Goal: Contribute content: Add original content to the website for others to see

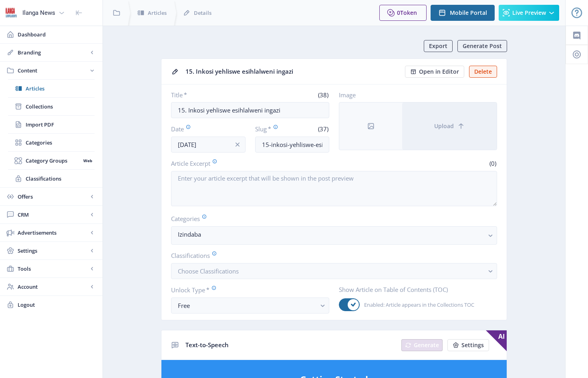
scroll to position [38, 0]
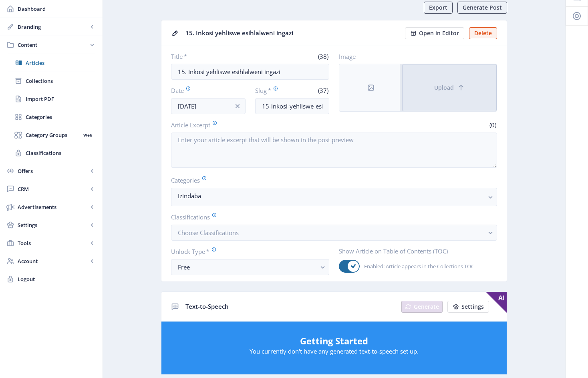
click at [431, 81] on button "Upload" at bounding box center [449, 87] width 95 height 47
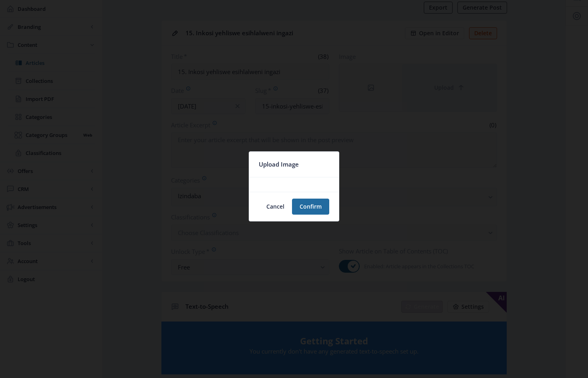
scroll to position [0, 0]
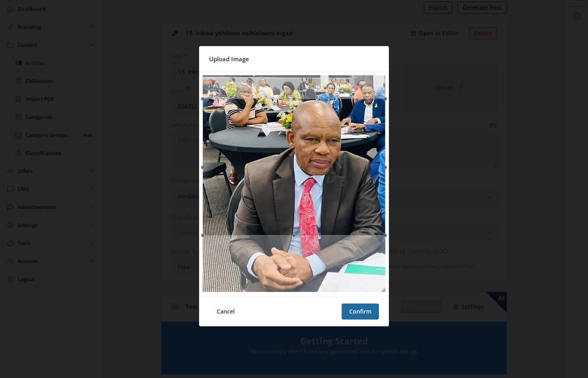
drag, startPoint x: 256, startPoint y: 143, endPoint x: 263, endPoint y: 166, distance: 24.3
click at [263, 166] on div at bounding box center [294, 167] width 183 height 137
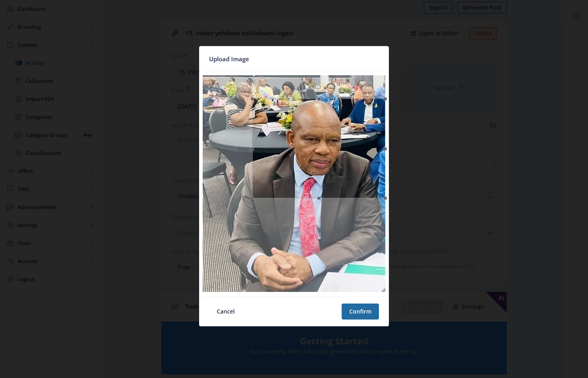
drag, startPoint x: 203, startPoint y: 169, endPoint x: 252, endPoint y: 174, distance: 49.9
click at [252, 174] on span at bounding box center [252, 148] width 9 height 91
click at [364, 312] on button "Confirm" at bounding box center [360, 312] width 37 height 16
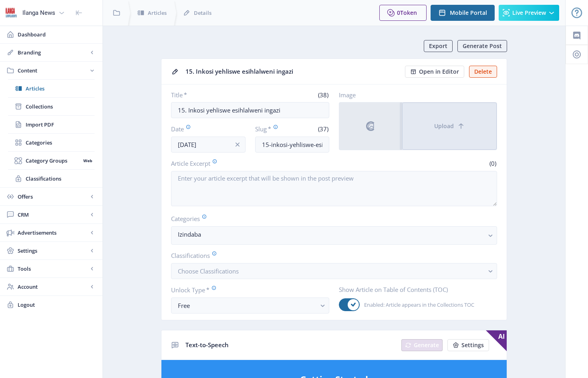
scroll to position [38, 0]
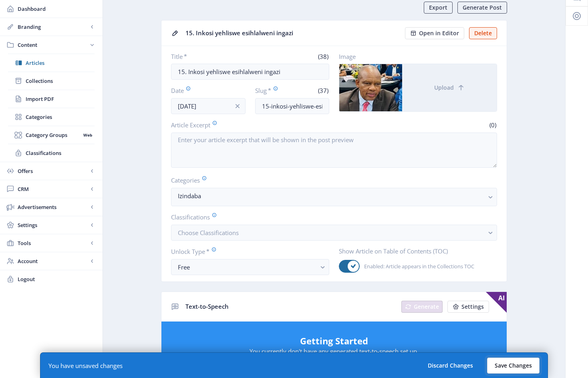
click at [510, 363] on button "Save Changes" at bounding box center [513, 366] width 52 height 16
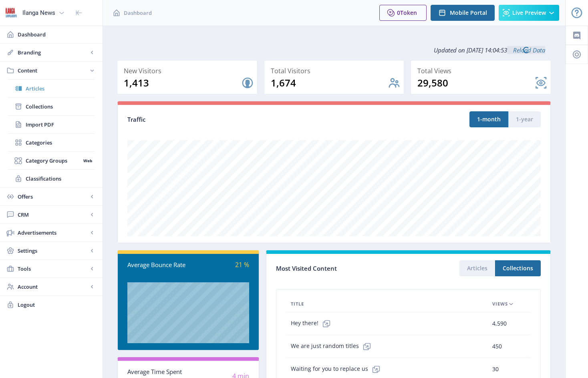
click at [42, 89] on span "Articles" at bounding box center [60, 89] width 69 height 8
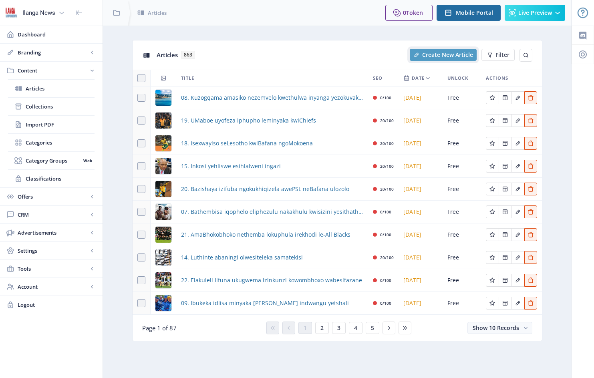
click at [451, 54] on span "Create New Article" at bounding box center [447, 55] width 51 height 6
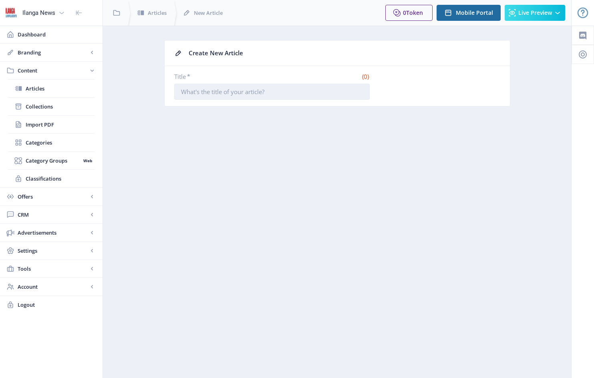
click at [265, 95] on input "Title *" at bounding box center [271, 92] width 195 height 16
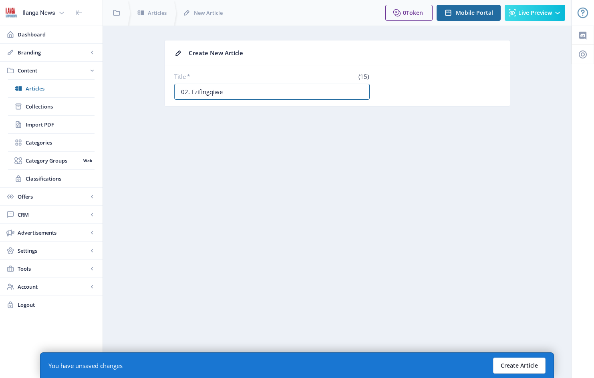
type input "02. Ezifingqiwe"
click at [524, 368] on button "Create Article" at bounding box center [519, 366] width 52 height 16
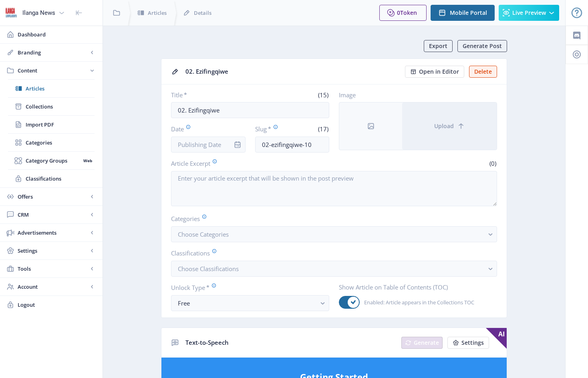
click at [230, 143] on div at bounding box center [238, 145] width 16 height 16
click at [231, 141] on div at bounding box center [238, 145] width 16 height 16
click at [227, 142] on input "Date" at bounding box center [208, 145] width 75 height 16
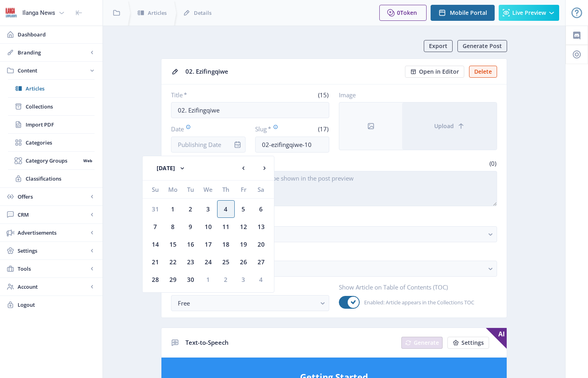
click at [245, 211] on div "5" at bounding box center [244, 209] width 18 height 18
type input "[DATE]"
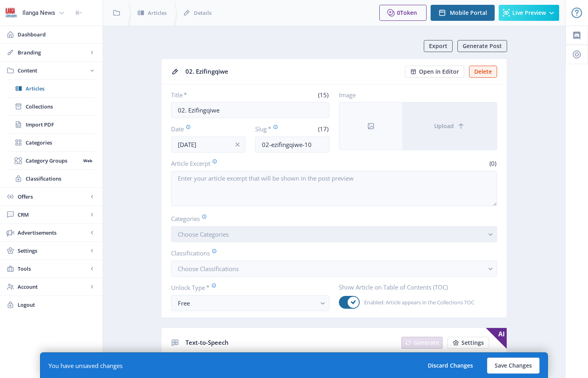
click at [241, 237] on button "Choose Categories" at bounding box center [334, 234] width 326 height 16
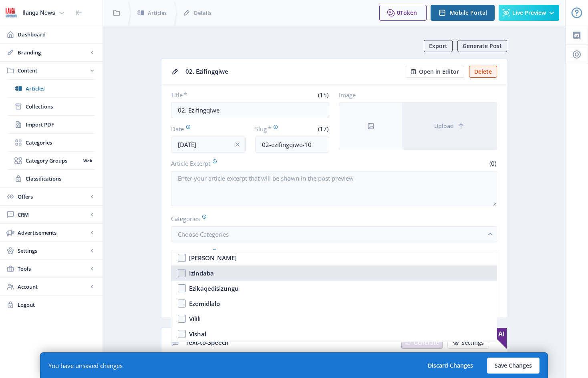
click at [181, 273] on nb-option "Izindaba" at bounding box center [333, 273] width 325 height 15
checkbox input "true"
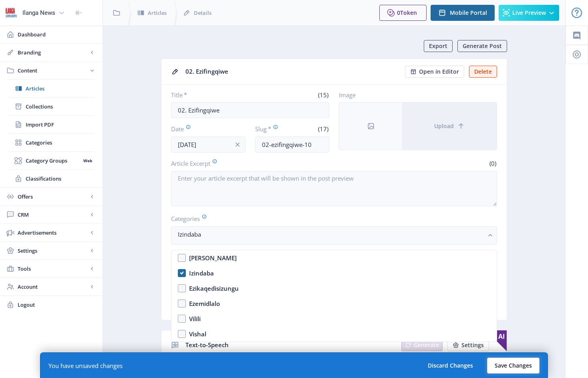
click at [509, 365] on button "Save Changes" at bounding box center [513, 366] width 52 height 16
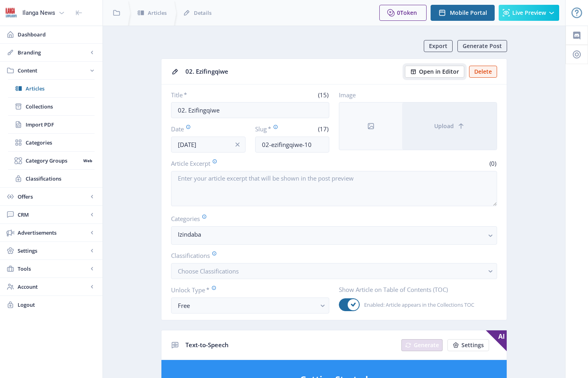
click at [433, 72] on span "Open in Editor" at bounding box center [439, 72] width 40 height 6
